Goal: Information Seeking & Learning: Learn about a topic

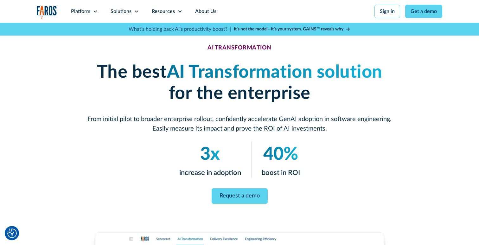
click at [380, 149] on div "3x increase in adoption 40% boost in ROI" at bounding box center [240, 159] width 304 height 37
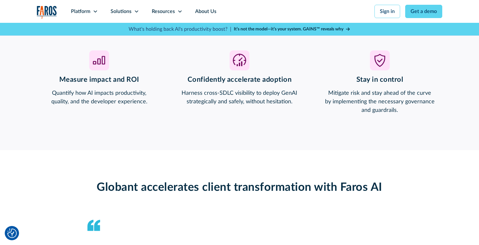
scroll to position [490, 0]
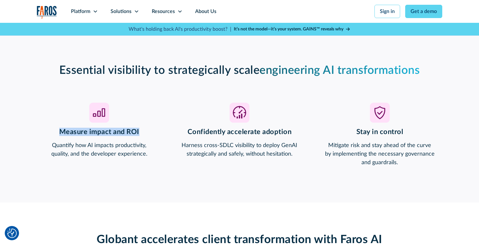
drag, startPoint x: 60, startPoint y: 131, endPoint x: 141, endPoint y: 133, distance: 81.2
click at [141, 133] on h3 "Measure impact and ROI" at bounding box center [99, 132] width 125 height 8
copy h3 "Measure impact and ROI"
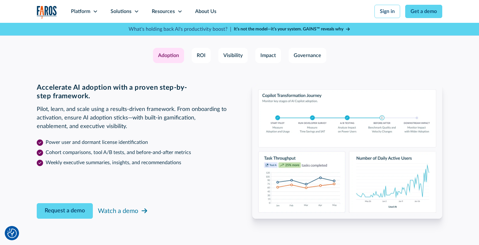
scroll to position [969, 0]
click at [121, 211] on div "Watch a demo" at bounding box center [118, 211] width 40 height 10
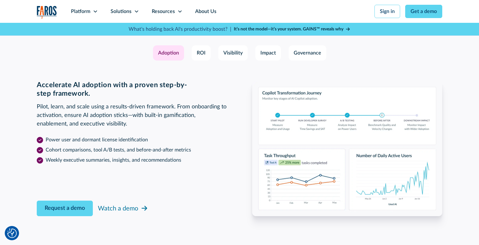
scroll to position [900, 0]
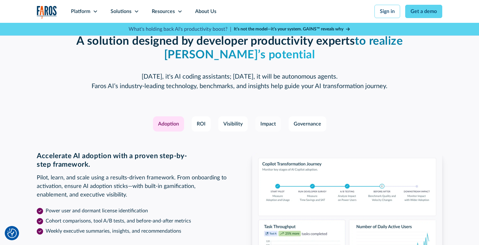
click at [263, 125] on div "Impact" at bounding box center [269, 124] width 16 height 8
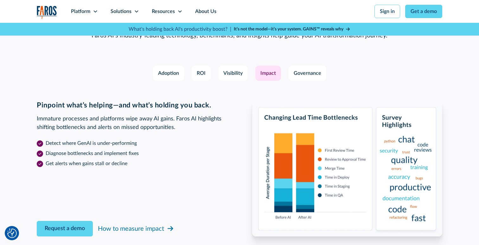
scroll to position [951, 0]
click at [230, 74] on div "Visibility" at bounding box center [233, 73] width 19 height 8
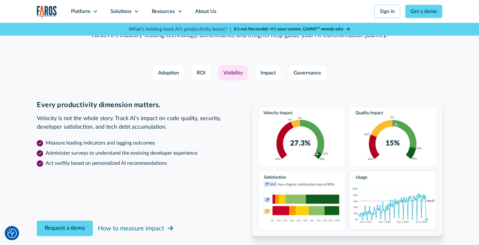
scroll to position [962, 0]
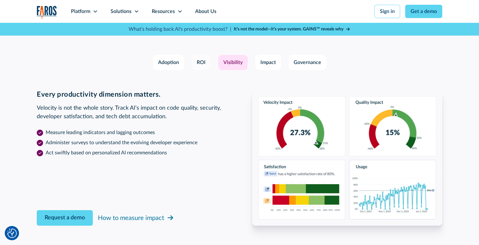
click at [199, 63] on div "ROI" at bounding box center [201, 63] width 9 height 8
